Goal: Task Accomplishment & Management: Use online tool/utility

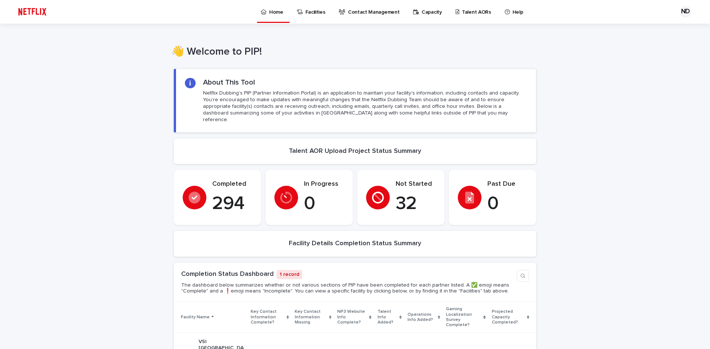
click at [462, 14] on p "Talent AORs" at bounding box center [476, 8] width 29 height 16
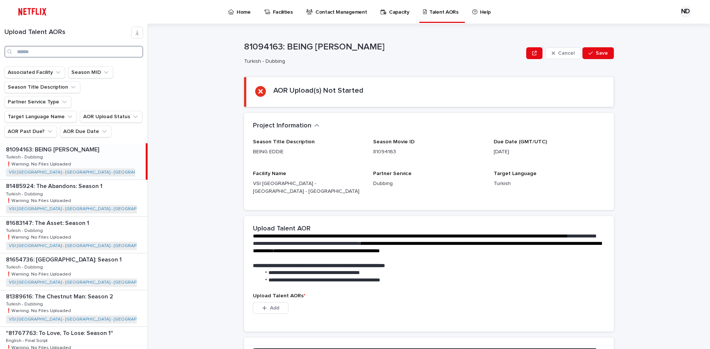
click at [46, 55] on input "Search" at bounding box center [73, 52] width 139 height 12
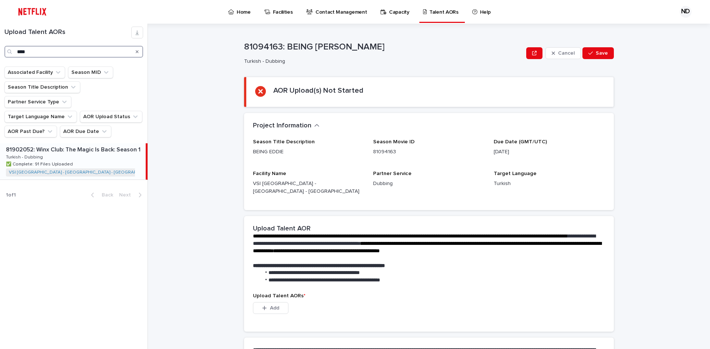
type input "****"
click at [55, 143] on div "81902052: Winx Club: The Magic Is Back: Season 1 81902052: Winx Club: The Magic…" at bounding box center [73, 161] width 146 height 36
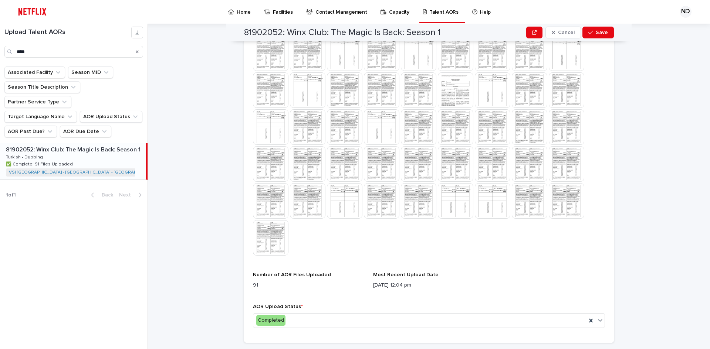
scroll to position [442, 0]
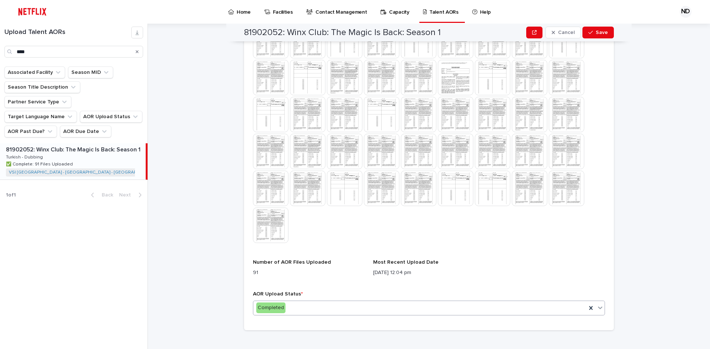
click at [344, 302] on div "Completed" at bounding box center [419, 308] width 333 height 12
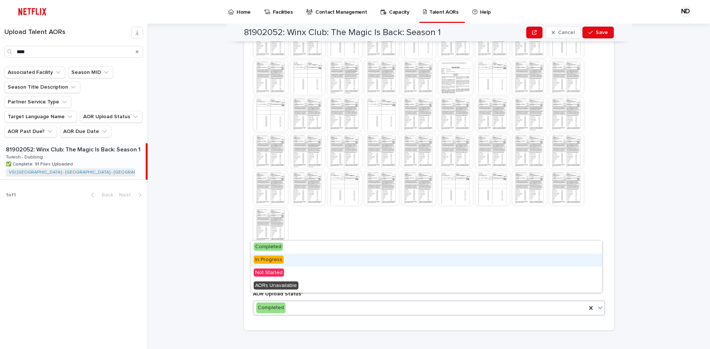
click at [278, 259] on span "In Progress" at bounding box center [269, 260] width 30 height 8
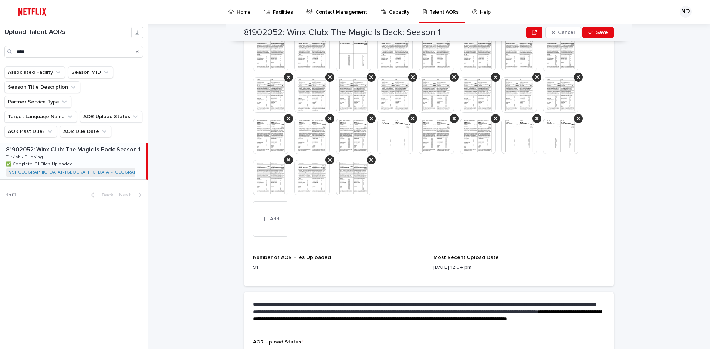
scroll to position [653, 0]
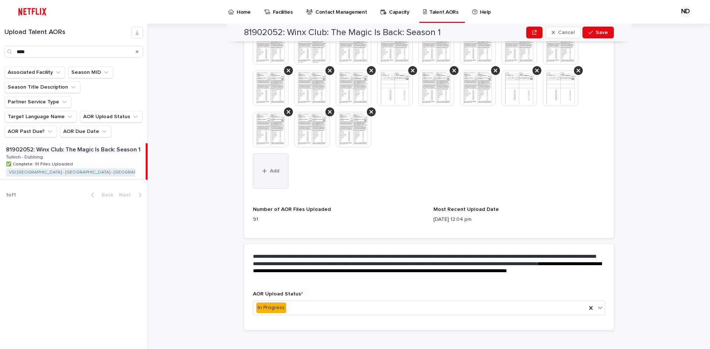
click at [253, 171] on button "Add" at bounding box center [270, 170] width 35 height 35
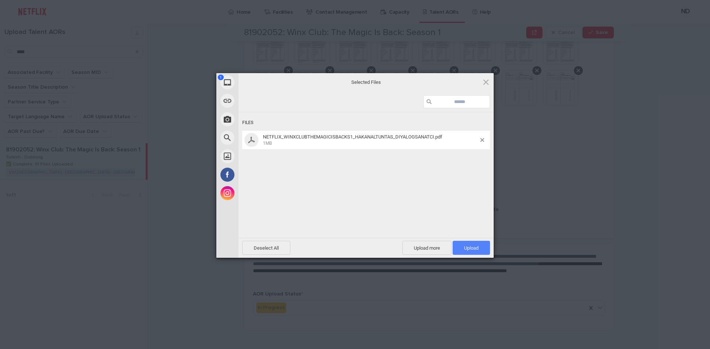
click at [476, 245] on span "Upload 1" at bounding box center [471, 248] width 37 height 14
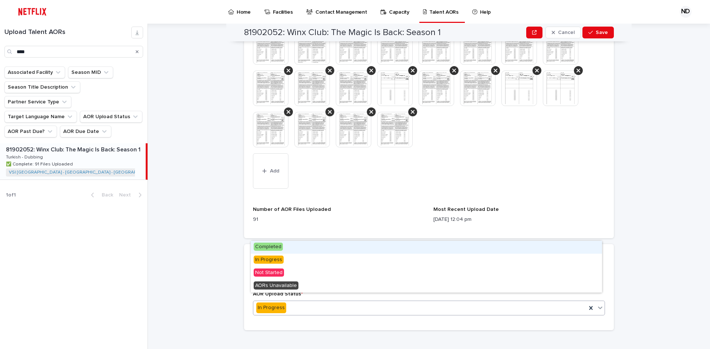
click at [278, 248] on span "Completed" at bounding box center [268, 247] width 29 height 8
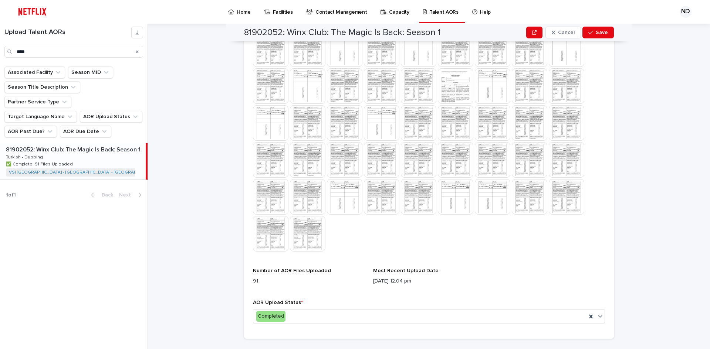
scroll to position [442, 0]
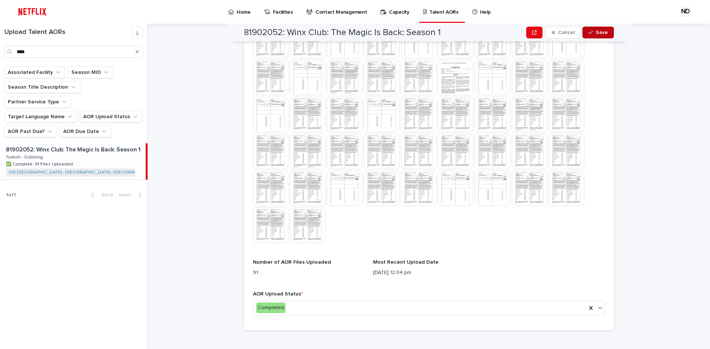
click at [605, 31] on span "Save" at bounding box center [602, 32] width 12 height 5
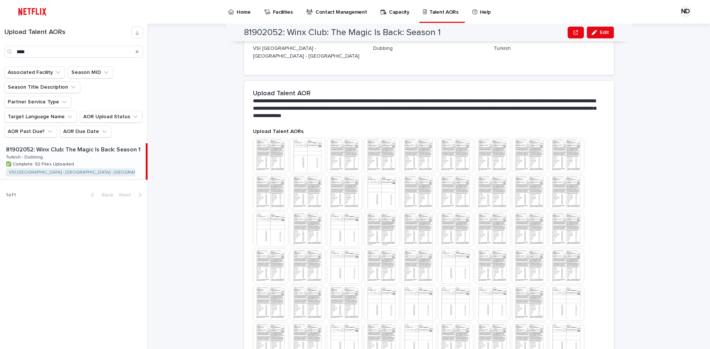
scroll to position [0, 0]
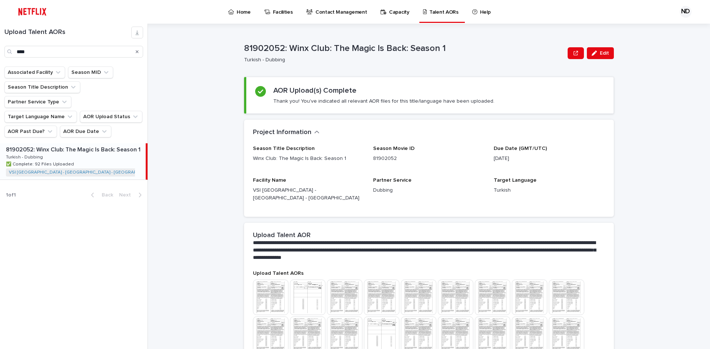
click at [136, 53] on icon "Search" at bounding box center [137, 51] width 3 height 3
